Goal: Transaction & Acquisition: Download file/media

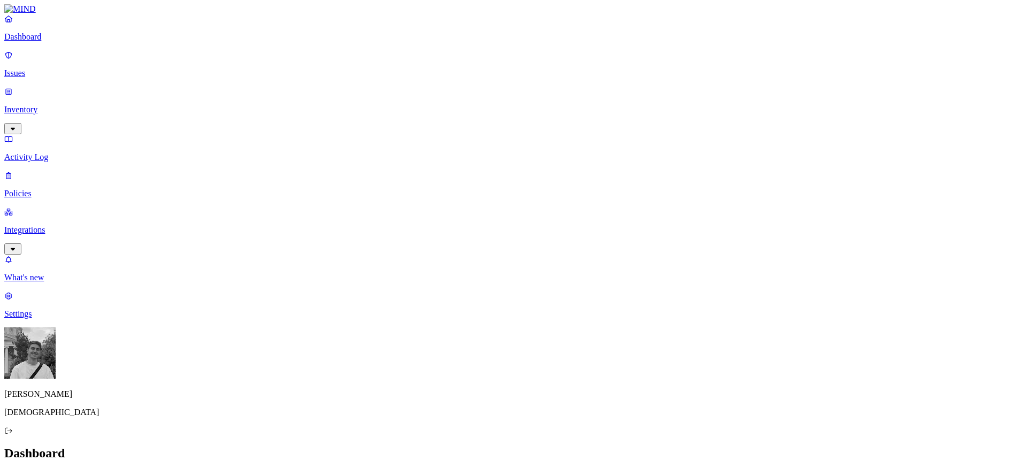
click at [36, 225] on p "Integrations" at bounding box center [513, 230] width 1019 height 10
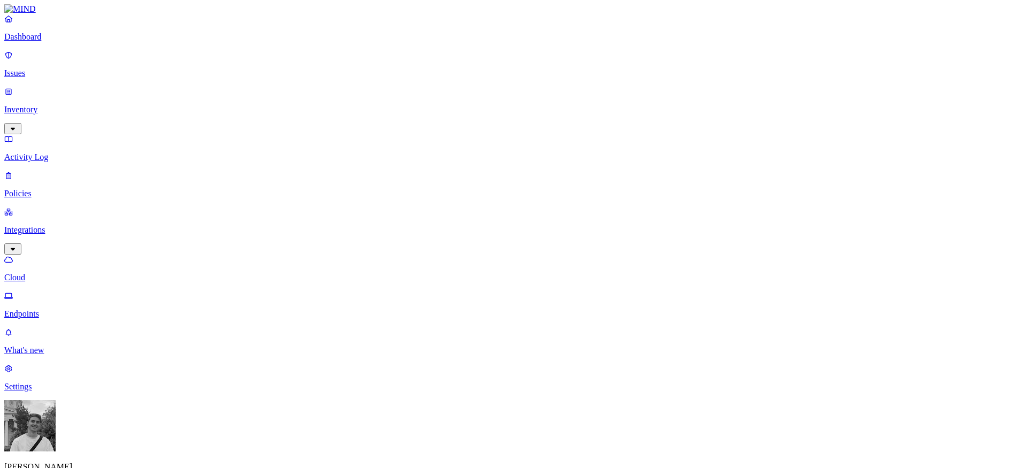
click at [35, 291] on link "Endpoints" at bounding box center [513, 305] width 1019 height 28
